Goal: Task Accomplishment & Management: Complete application form

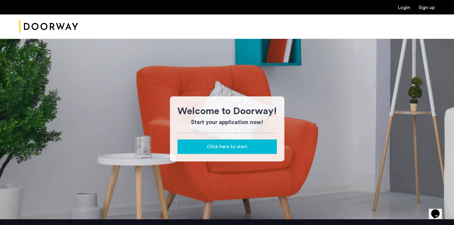
scroll to position [82, 0]
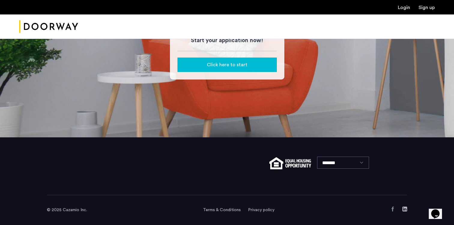
click at [250, 61] on button "Click here to start" at bounding box center [227, 64] width 99 height 14
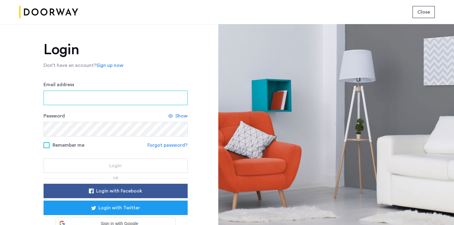
click at [121, 94] on input "Email address" at bounding box center [116, 97] width 144 height 14
type input "**********"
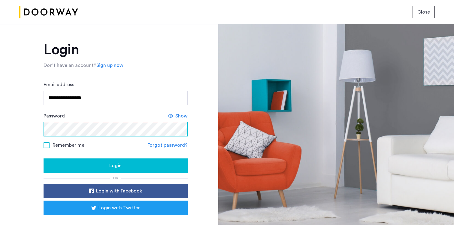
click at [44, 158] on button "Login" at bounding box center [116, 165] width 144 height 14
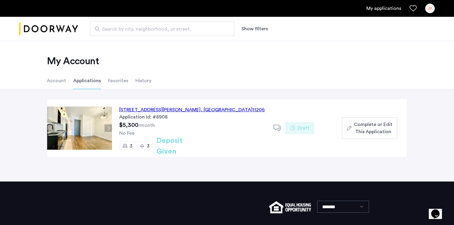
click at [363, 129] on span "Complete or Edit This Application" at bounding box center [373, 128] width 38 height 14
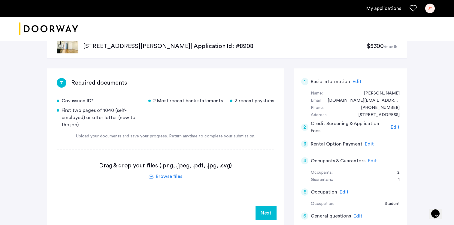
scroll to position [60, 0]
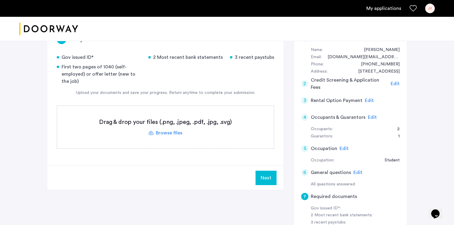
click at [181, 134] on label at bounding box center [165, 127] width 217 height 43
click at [0, 0] on input "file" at bounding box center [0, 0] width 0 height 0
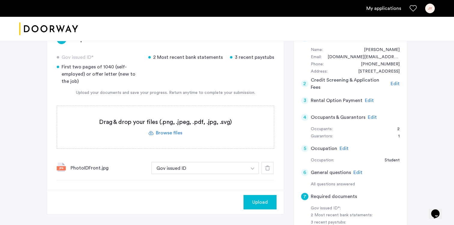
click at [176, 135] on label at bounding box center [165, 127] width 217 height 43
click at [0, 0] on input "file" at bounding box center [0, 0] width 0 height 0
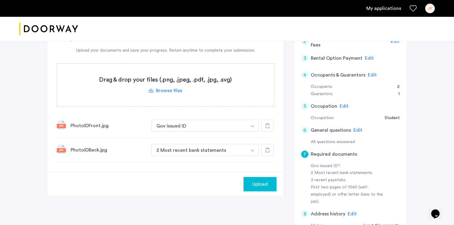
scroll to position [105, 0]
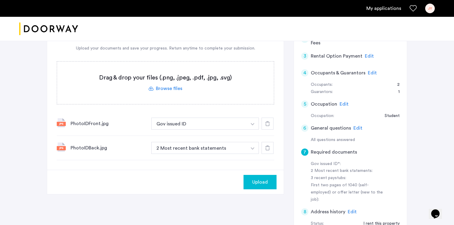
click at [175, 89] on label at bounding box center [165, 83] width 217 height 43
click at [0, 0] on input "file" at bounding box center [0, 0] width 0 height 0
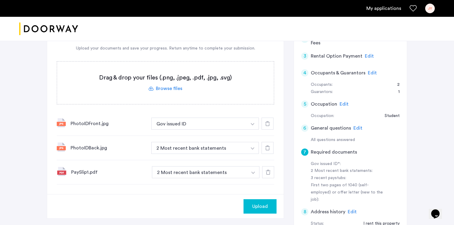
click at [175, 92] on label at bounding box center [165, 83] width 217 height 43
click at [0, 0] on input "file" at bounding box center [0, 0] width 0 height 0
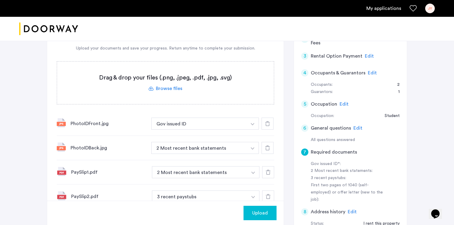
click at [173, 89] on label at bounding box center [165, 83] width 217 height 43
click at [0, 0] on input "file" at bounding box center [0, 0] width 0 height 0
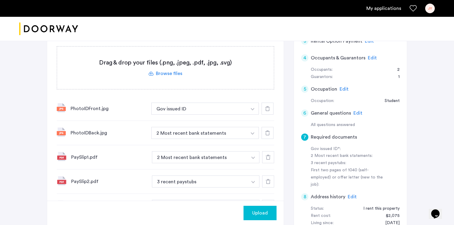
scroll to position [118, 0]
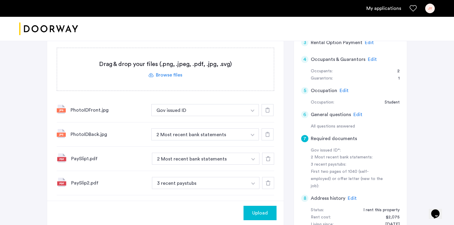
click at [179, 74] on label at bounding box center [165, 69] width 217 height 43
click at [0, 0] on input "file" at bounding box center [0, 0] width 0 height 0
click at [166, 73] on label at bounding box center [165, 69] width 217 height 43
click at [0, 0] on input "file" at bounding box center [0, 0] width 0 height 0
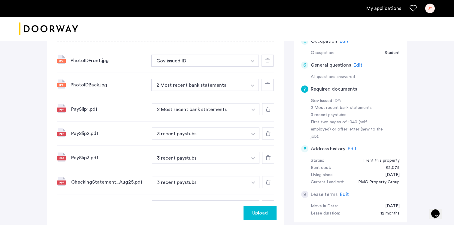
scroll to position [293, 0]
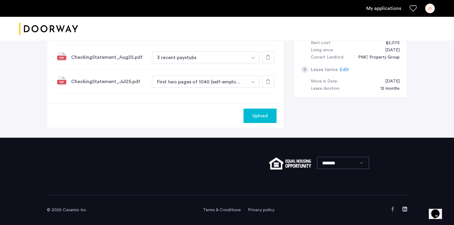
click at [268, 116] on div "Upload" at bounding box center [260, 115] width 23 height 7
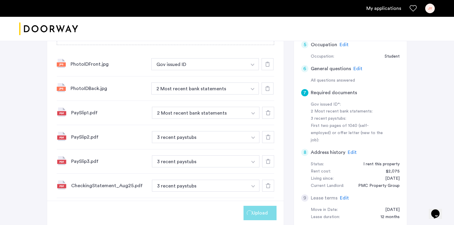
scroll to position [152, 0]
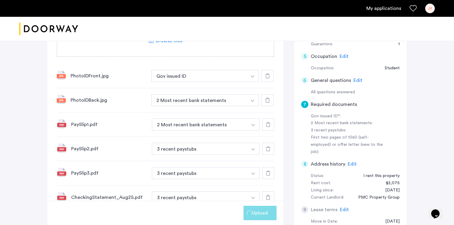
click at [250, 106] on button "button" at bounding box center [253, 100] width 12 height 12
click at [212, 114] on div "2 Most recent bank statements" at bounding box center [199, 112] width 59 height 7
click at [234, 104] on button "2 Most recent bank statements" at bounding box center [199, 100] width 96 height 12
click at [231, 100] on button "2 Most recent bank statements" at bounding box center [199, 100] width 96 height 12
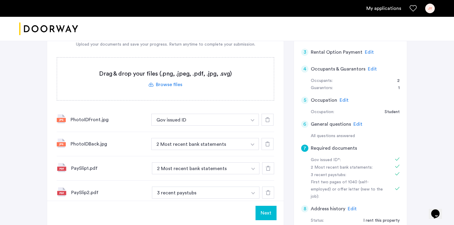
scroll to position [122, 0]
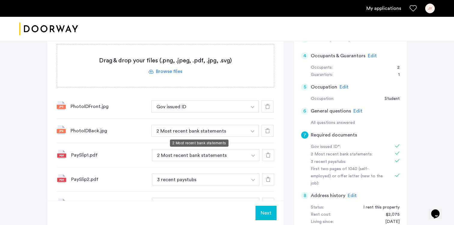
click at [226, 132] on button "2 Most recent bank statements" at bounding box center [199, 131] width 96 height 12
click at [253, 130] on button "button" at bounding box center [253, 131] width 12 height 12
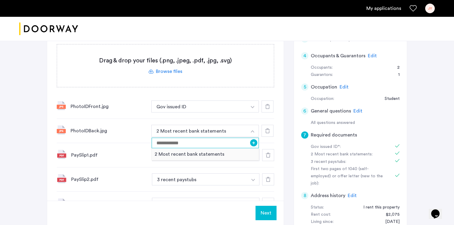
click at [234, 145] on input at bounding box center [205, 143] width 107 height 11
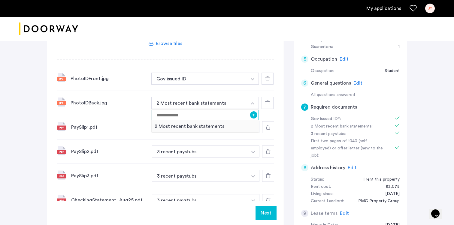
scroll to position [149, 0]
type input "*"
click at [280, 109] on div "7 Required documents Gov issued ID* 2 Most recent bank statements 3 recent pays…" at bounding box center [165, 91] width 237 height 311
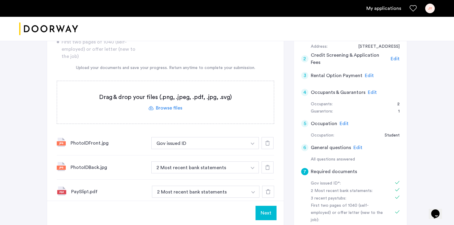
scroll to position [130, 0]
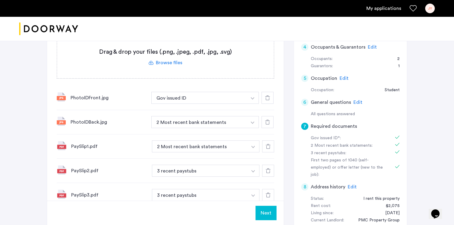
click at [269, 119] on div at bounding box center [268, 122] width 12 height 12
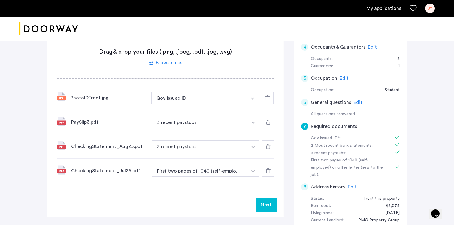
click at [269, 119] on div at bounding box center [268, 122] width 12 height 12
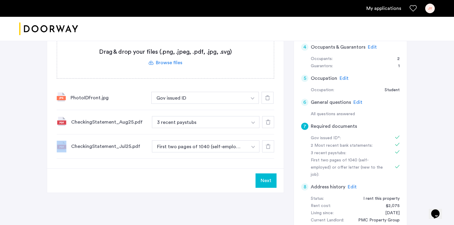
click at [269, 119] on div at bounding box center [268, 122] width 12 height 12
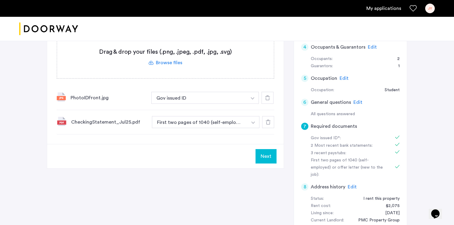
click at [269, 119] on div at bounding box center [268, 122] width 12 height 12
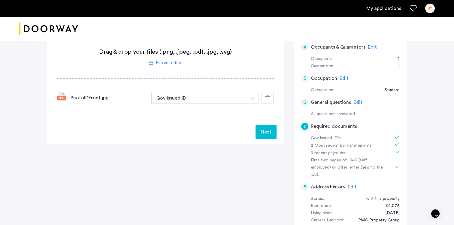
scroll to position [82, 0]
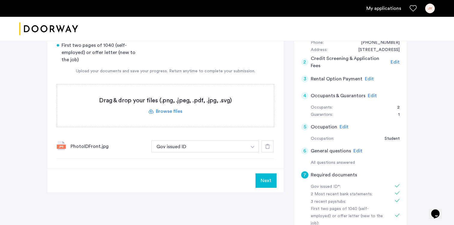
click at [182, 112] on label at bounding box center [165, 105] width 217 height 43
click at [0, 0] on input "file" at bounding box center [0, 0] width 0 height 0
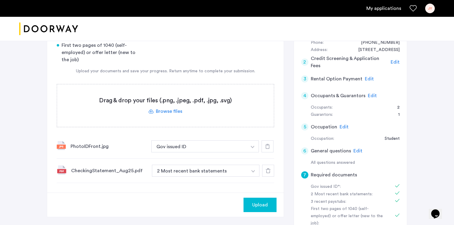
click at [168, 107] on label at bounding box center [165, 105] width 217 height 43
click at [0, 0] on input "file" at bounding box center [0, 0] width 0 height 0
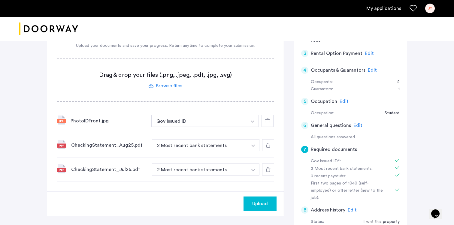
scroll to position [128, 0]
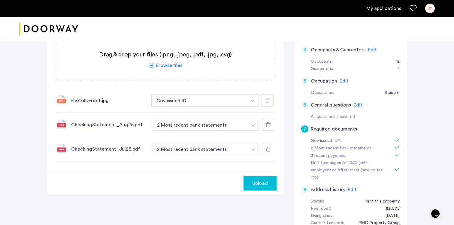
click at [187, 63] on label at bounding box center [165, 59] width 217 height 43
click at [0, 0] on input "file" at bounding box center [0, 0] width 0 height 0
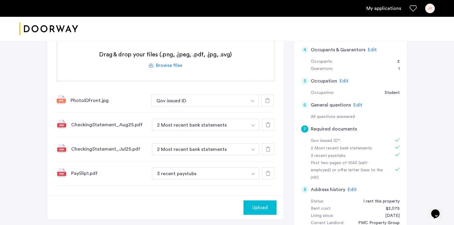
click at [183, 59] on label at bounding box center [165, 59] width 217 height 43
click at [0, 0] on input "file" at bounding box center [0, 0] width 0 height 0
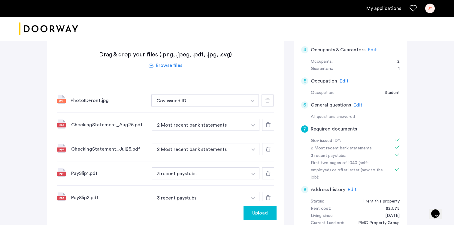
click at [188, 60] on label at bounding box center [165, 59] width 217 height 43
click at [0, 0] on input "file" at bounding box center [0, 0] width 0 height 0
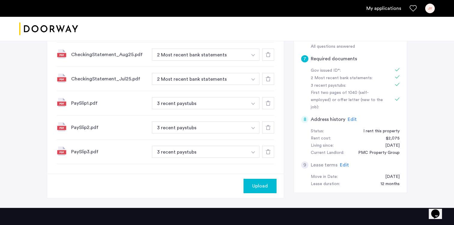
click at [266, 183] on span "Upload" at bounding box center [260, 186] width 16 height 7
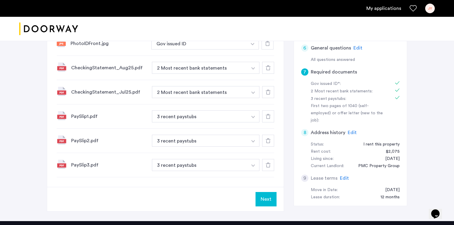
scroll to position [191, 0]
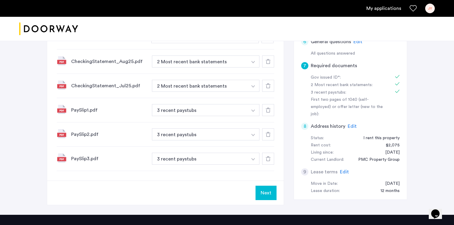
click at [271, 195] on button "Next" at bounding box center [266, 193] width 21 height 14
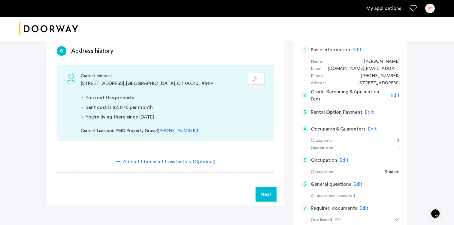
scroll to position [43, 0]
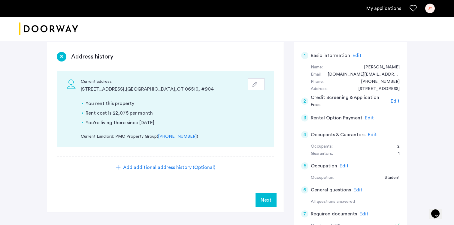
click at [271, 204] on span "Next" at bounding box center [266, 200] width 11 height 7
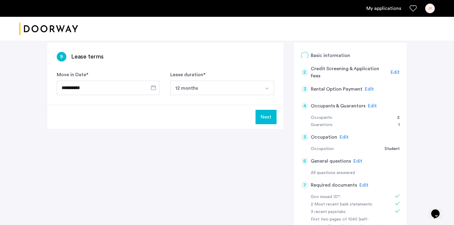
scroll to position [0, 0]
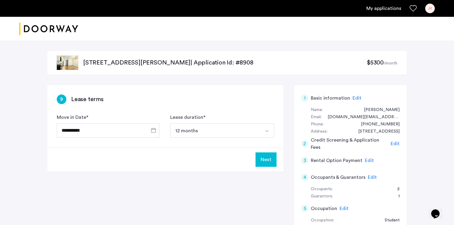
click at [268, 163] on button "Next" at bounding box center [266, 160] width 21 height 14
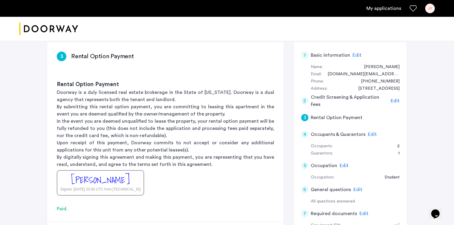
scroll to position [107, 0]
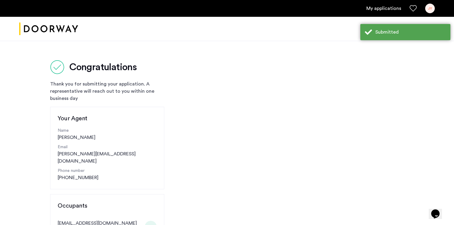
click at [228, 174] on div at bounding box center [324, 221] width 259 height 361
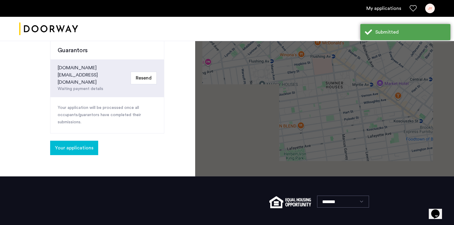
scroll to position [233, 0]
